Goal: Transaction & Acquisition: Download file/media

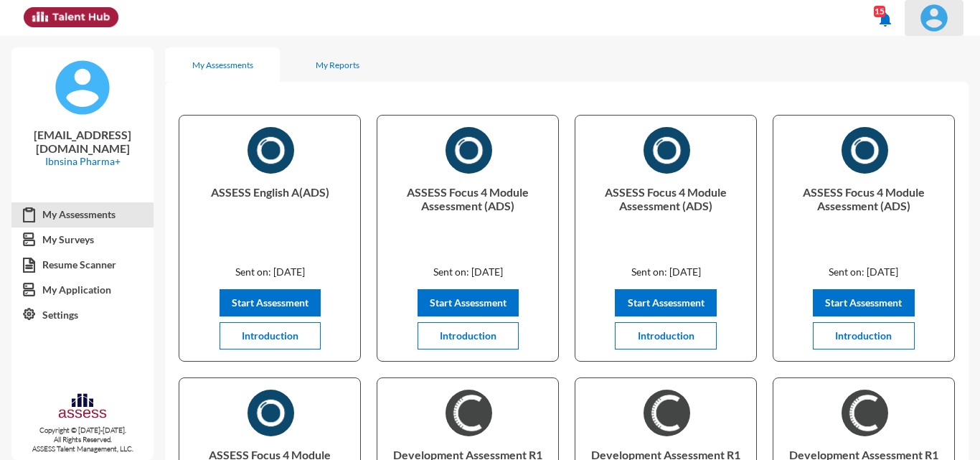
click at [946, 11] on img at bounding box center [934, 18] width 29 height 29
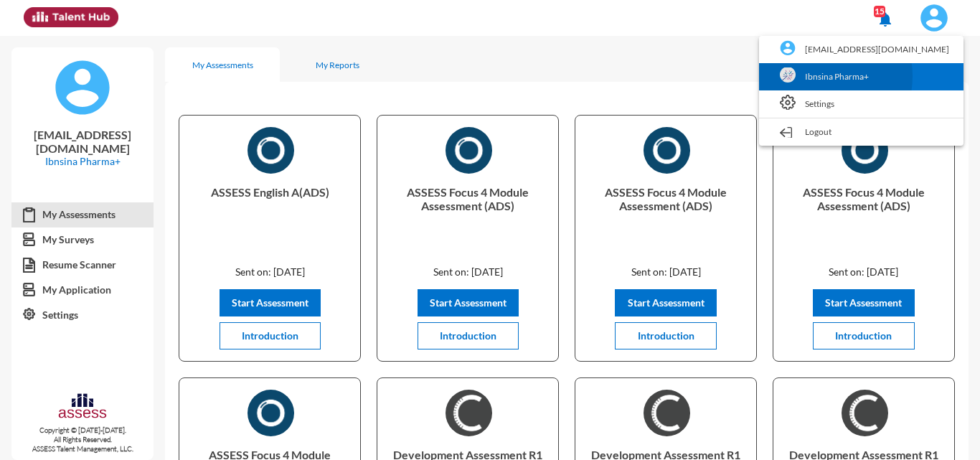
click at [868, 76] on link "Ibnsina Pharma+" at bounding box center [861, 76] width 190 height 27
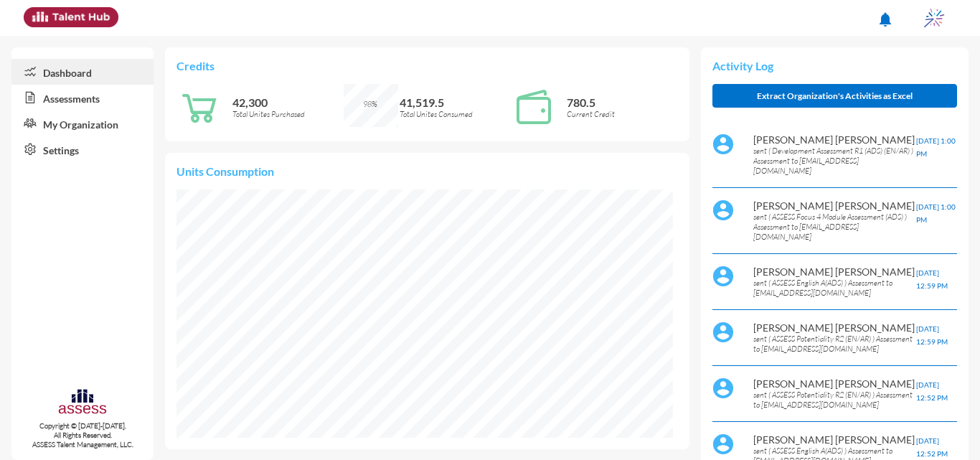
scroll to position [248, 496]
click at [70, 99] on link "Assessments" at bounding box center [82, 98] width 142 height 26
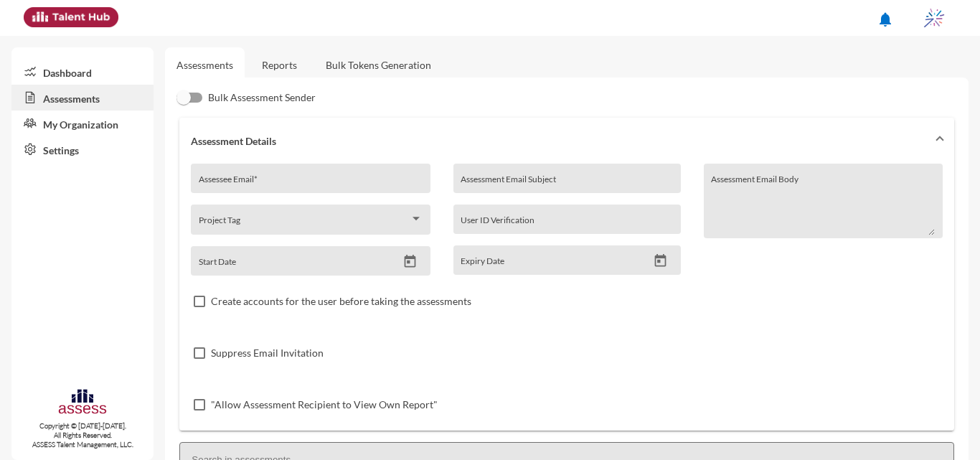
click at [292, 70] on link "Reports" at bounding box center [279, 64] width 58 height 35
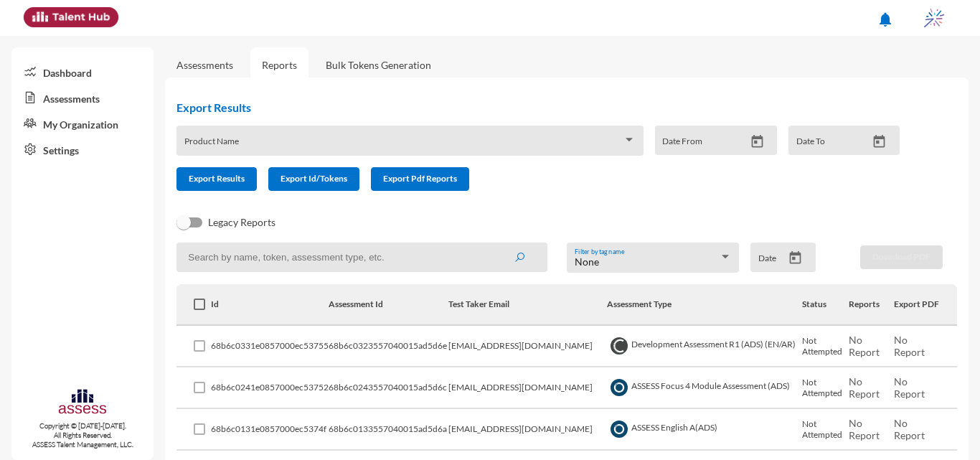
click at [783, 256] on button "Open calendar" at bounding box center [795, 257] width 25 height 15
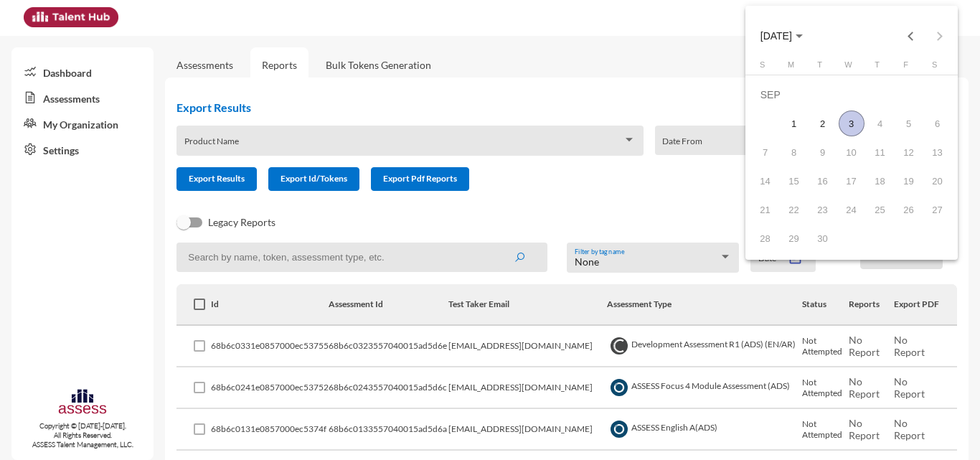
click at [792, 36] on span "SEP 2025" at bounding box center [776, 36] width 32 height 11
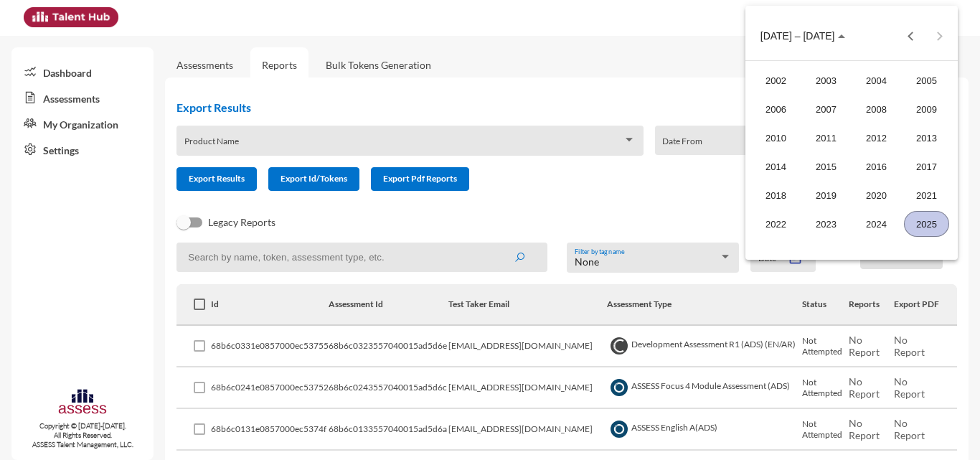
click at [923, 220] on div "2025" at bounding box center [926, 224] width 45 height 26
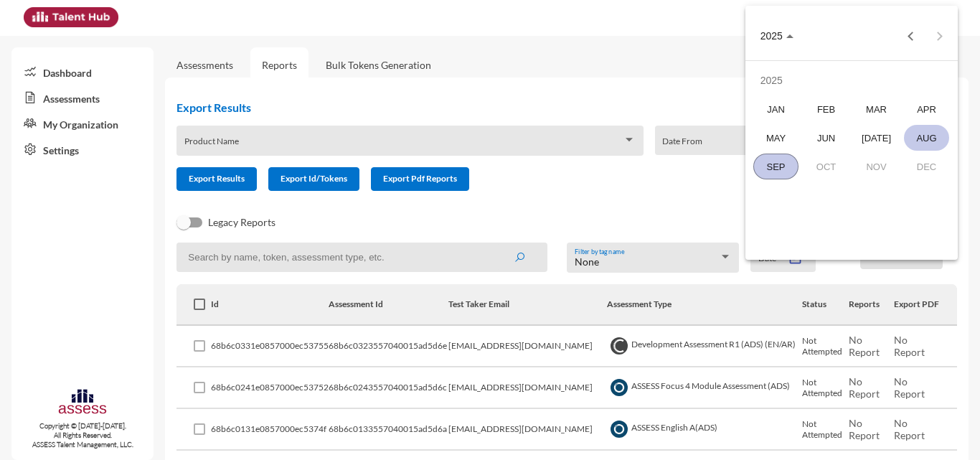
click at [927, 139] on div "AUG" at bounding box center [926, 138] width 45 height 26
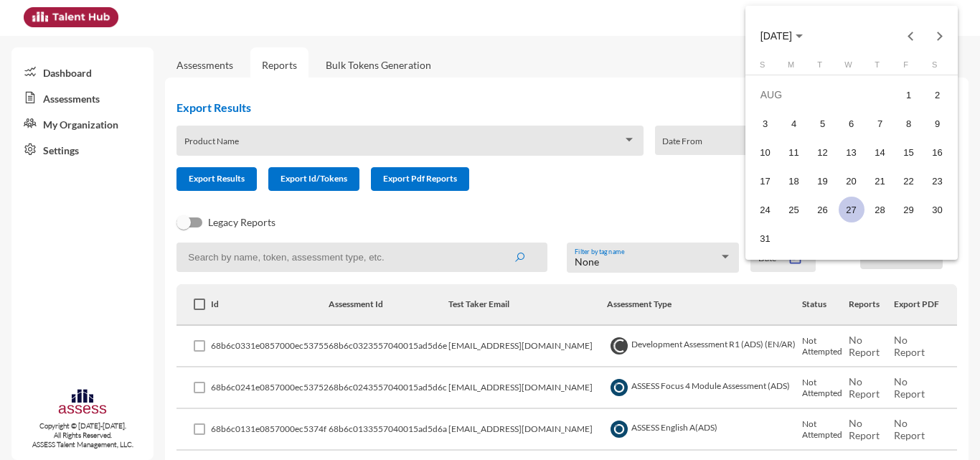
click at [861, 204] on div "27" at bounding box center [852, 210] width 26 height 26
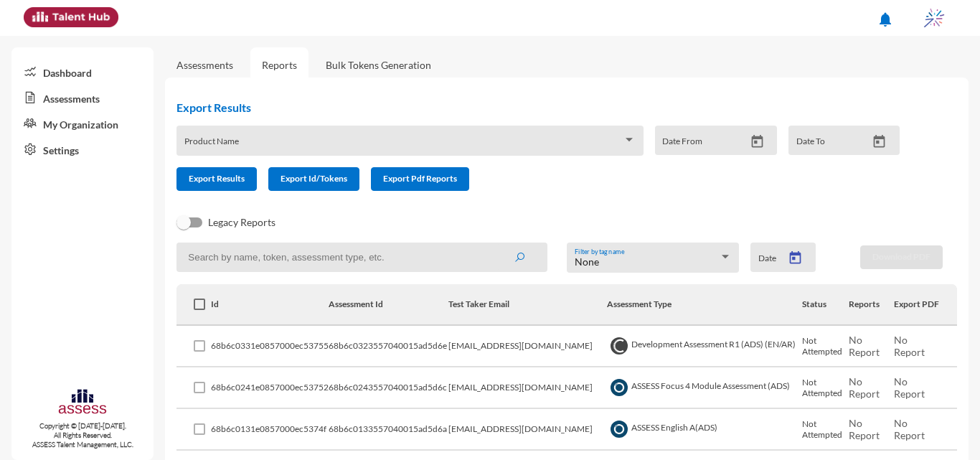
type input "8/27/2025"
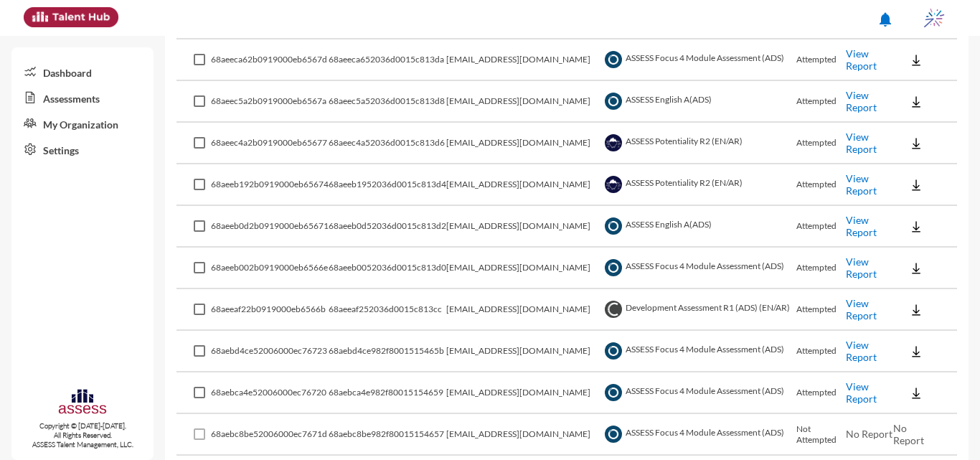
scroll to position [174, 0]
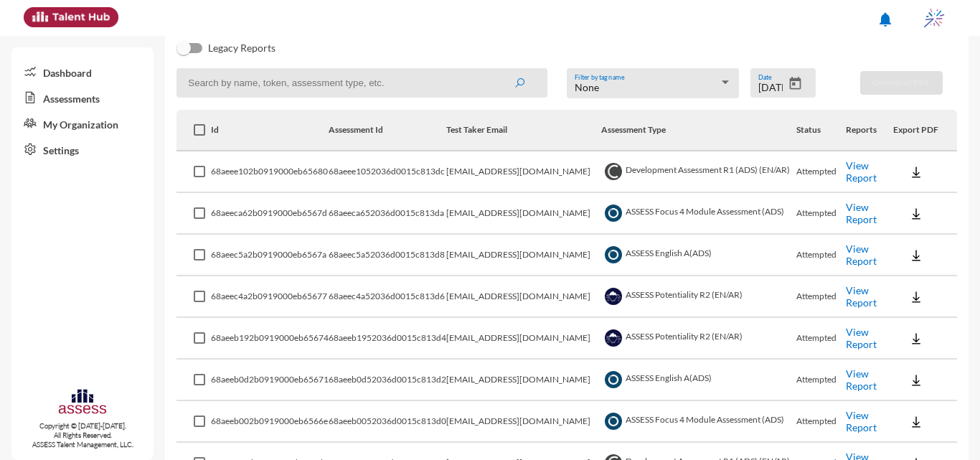
click at [451, 88] on input at bounding box center [361, 82] width 371 height 29
type input "intern"
click at [496, 70] on button "submit" at bounding box center [519, 83] width 46 height 26
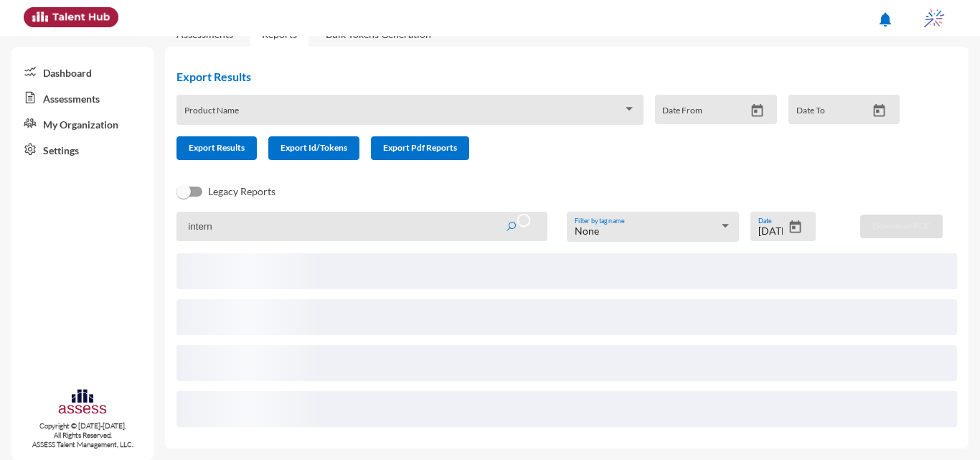
scroll to position [137, 0]
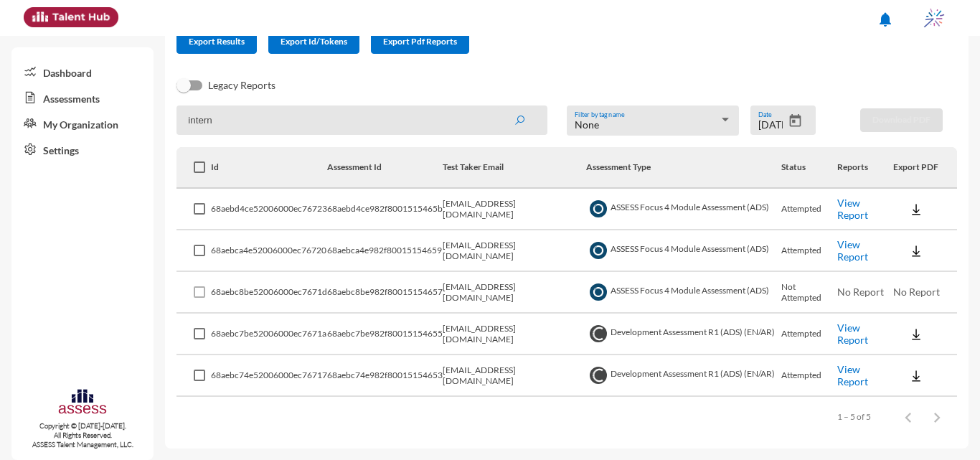
click at [849, 207] on link "View Report" at bounding box center [852, 209] width 31 height 24
click at [852, 206] on link "View Report" at bounding box center [852, 209] width 31 height 24
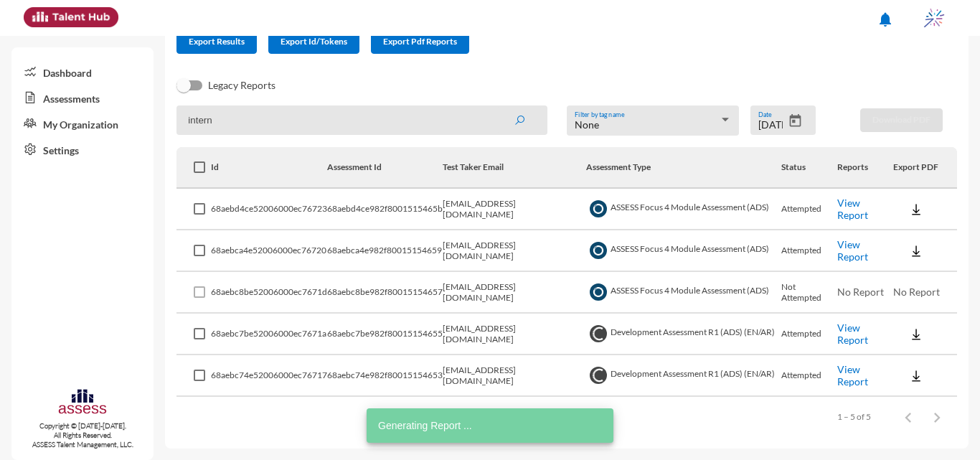
click at [848, 328] on link "View Report" at bounding box center [852, 333] width 31 height 24
click at [841, 369] on link "View Report" at bounding box center [852, 375] width 31 height 24
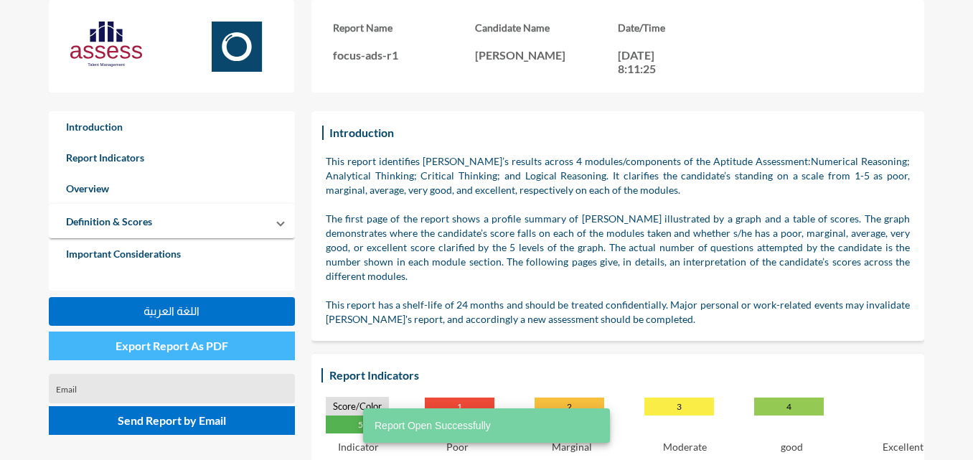
click at [197, 351] on span "Export Report As PDF" at bounding box center [171, 346] width 113 height 14
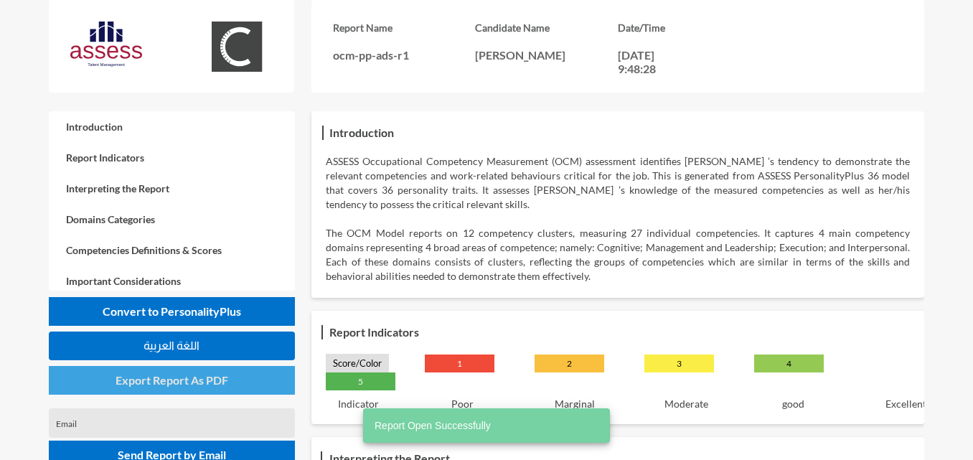
click at [188, 374] on span "Export Report As PDF" at bounding box center [171, 380] width 113 height 14
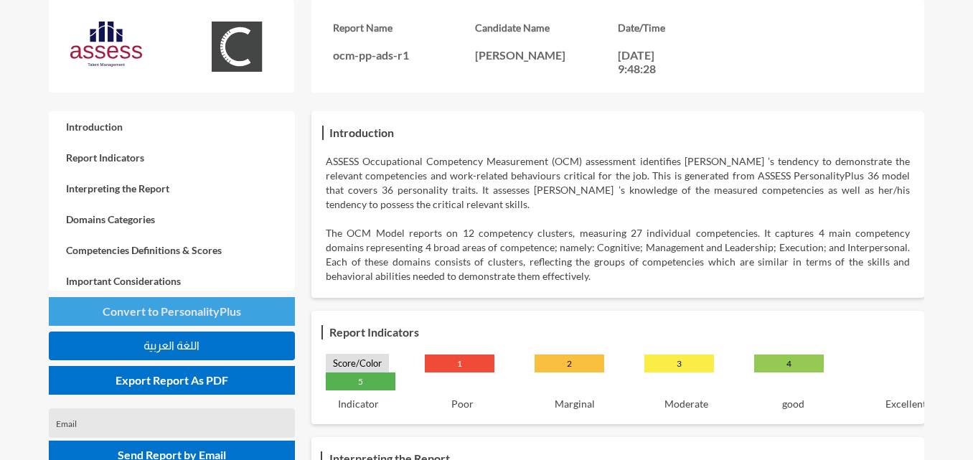
click at [204, 313] on span "Convert to PersonalityPlus" at bounding box center [172, 311] width 138 height 14
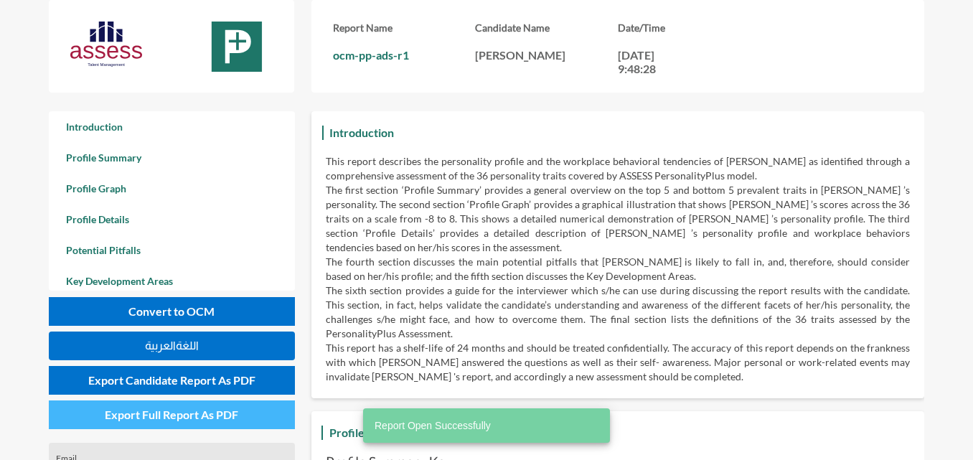
scroll to position [460, 973]
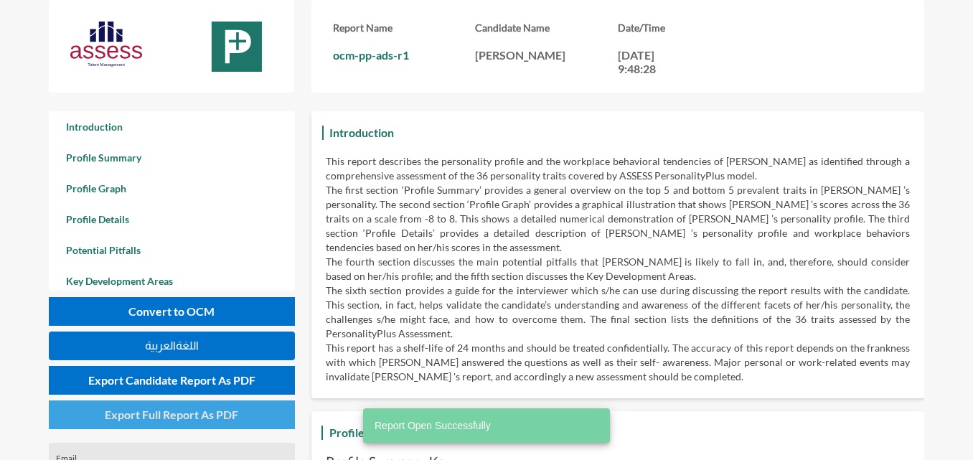
drag, startPoint x: 194, startPoint y: 417, endPoint x: 203, endPoint y: 410, distance: 11.3
click at [194, 417] on span "Export Full Report As PDF" at bounding box center [171, 414] width 133 height 14
